Goal: Find specific page/section: Find specific page/section

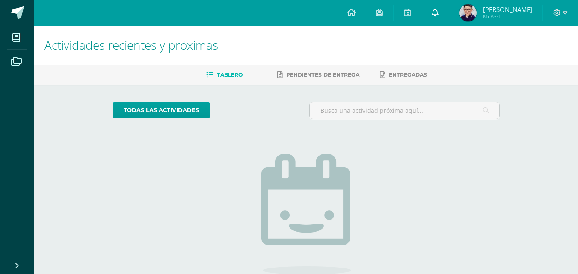
click at [438, 10] on icon at bounding box center [434, 13] width 7 height 8
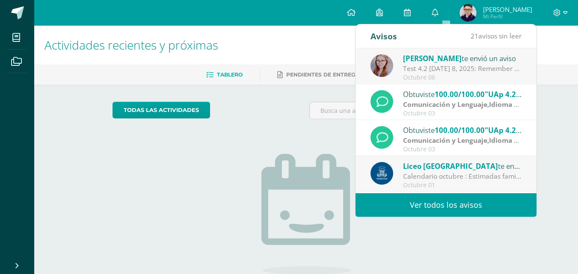
click at [289, 44] on h1 "Actividades recientes y próximas" at bounding box center [305, 45] width 523 height 39
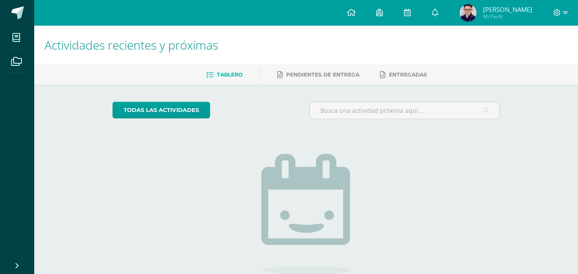
click at [476, 7] on img at bounding box center [467, 12] width 17 height 17
